Goal: Submit feedback/report problem

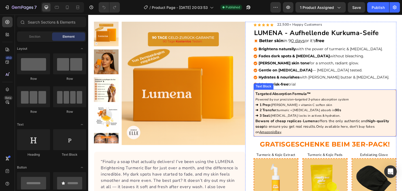
scroll to position [52, 0]
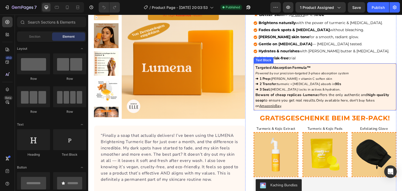
click at [278, 84] on span "turmeric + [MEDICAL_DATA] absorb in" at bounding box center [306, 84] width 58 height 4
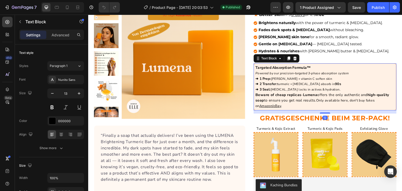
click at [281, 83] on span "turmeric + [MEDICAL_DATA] absorb in" at bounding box center [306, 84] width 58 height 4
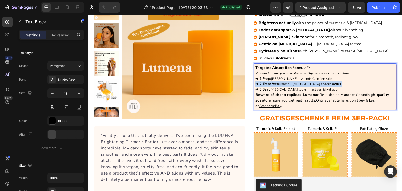
click at [281, 83] on span "turmeric + [MEDICAL_DATA] absorb in" at bounding box center [306, 84] width 58 height 4
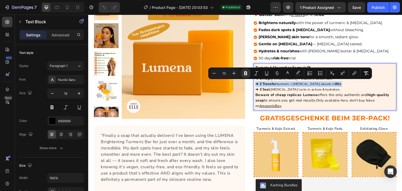
click at [281, 83] on span "turmeric + [MEDICAL_DATA] absorb in" at bounding box center [306, 84] width 58 height 4
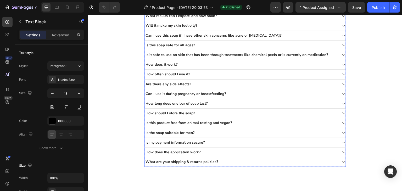
scroll to position [288, 0]
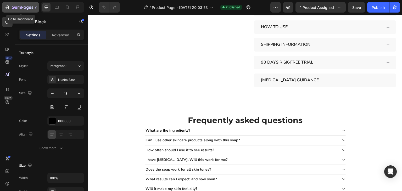
click at [7, 6] on icon "button" at bounding box center [6, 7] width 5 height 5
